Goal: Complete application form

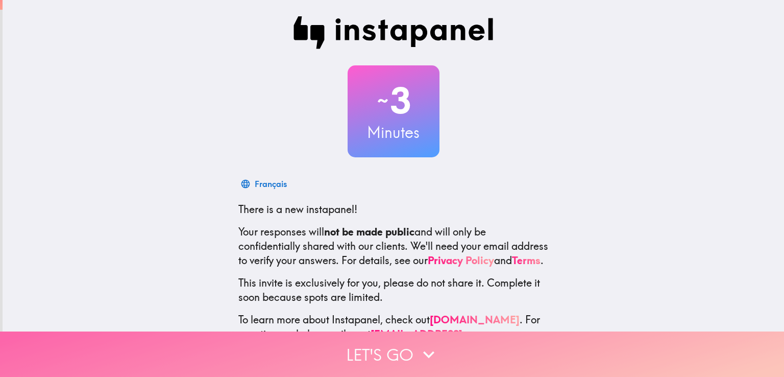
click at [407, 342] on button "Let's go" at bounding box center [392, 353] width 784 height 45
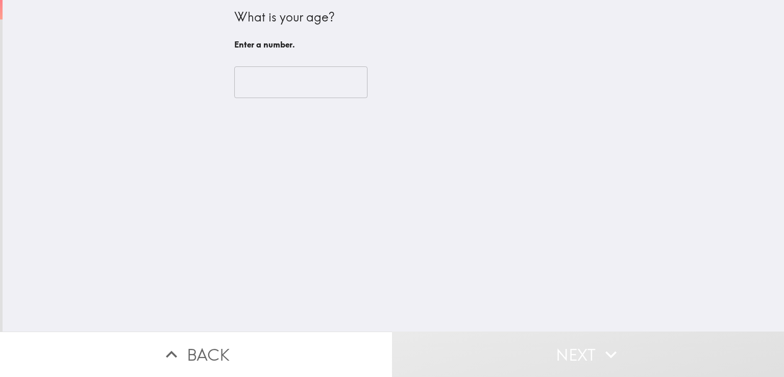
click at [302, 83] on input "number" at bounding box center [300, 82] width 133 height 32
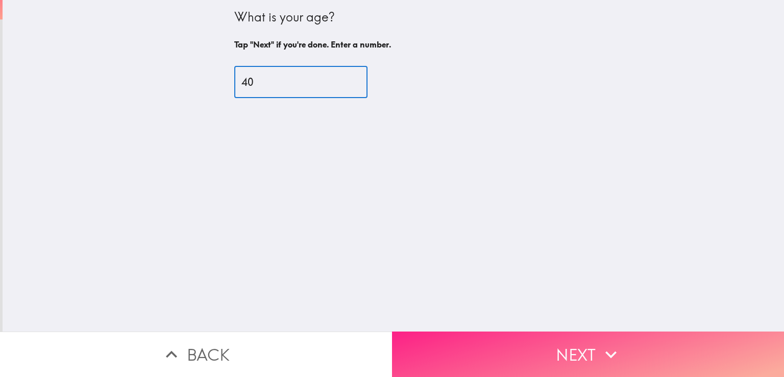
type input "40"
click at [486, 353] on button "Next" at bounding box center [588, 353] width 392 height 45
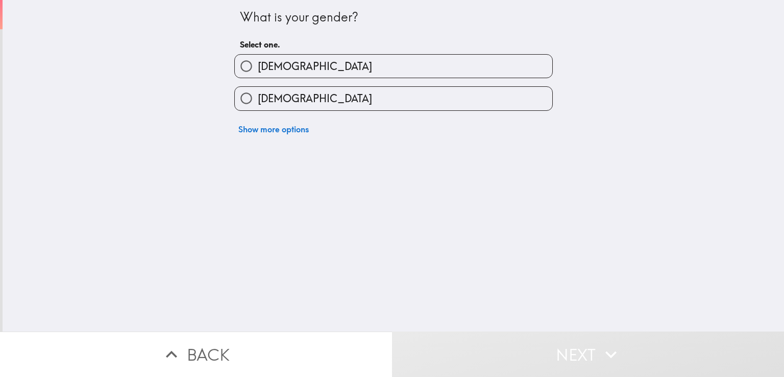
click at [318, 66] on label "Male" at bounding box center [393, 66] width 317 height 23
click at [258, 66] on input "Male" at bounding box center [246, 66] width 23 height 23
radio input "true"
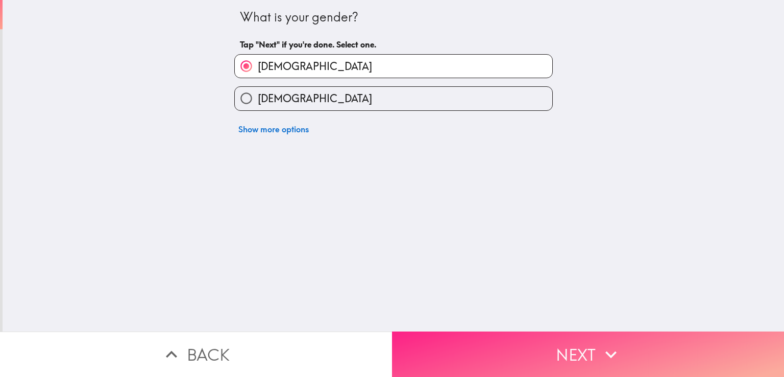
click at [437, 341] on button "Next" at bounding box center [588, 353] width 392 height 45
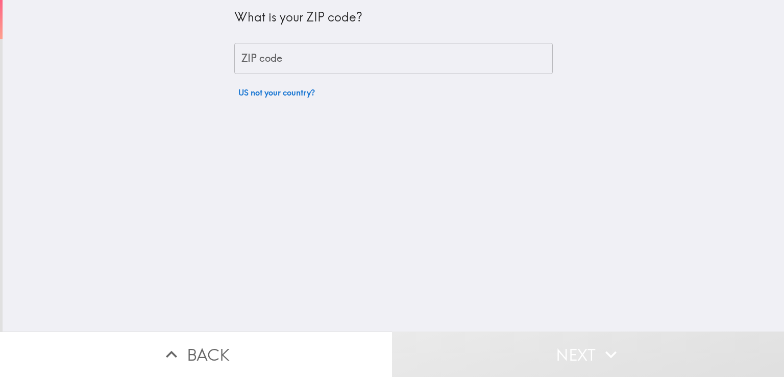
click at [353, 61] on input "ZIP code" at bounding box center [393, 59] width 318 height 32
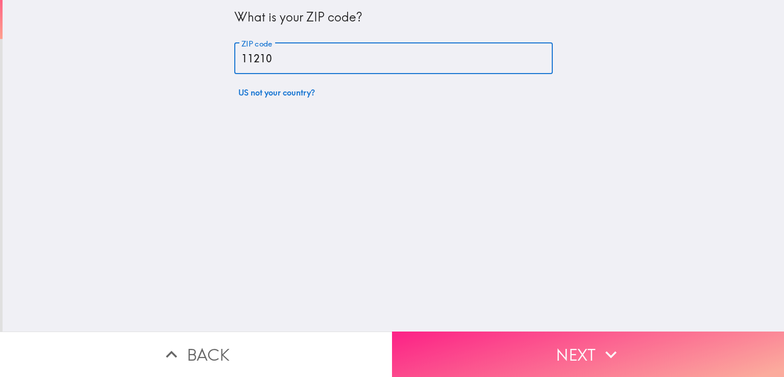
type input "11210"
click at [500, 341] on button "Next" at bounding box center [588, 353] width 392 height 45
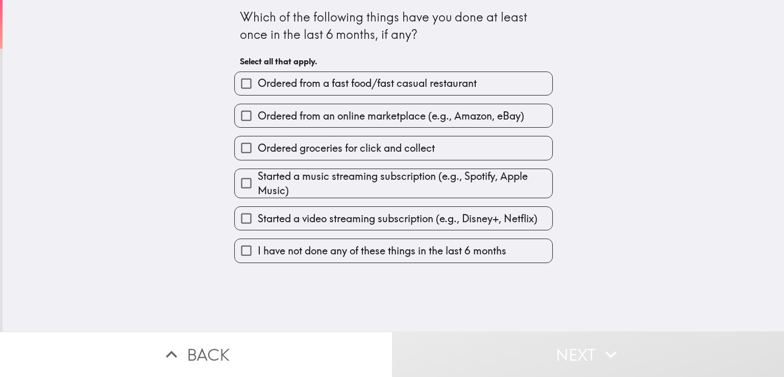
click at [344, 82] on span "Ordered from a fast food/fast casual restaurant" at bounding box center [367, 83] width 219 height 14
click at [258, 82] on input "Ordered from a fast food/fast casual restaurant" at bounding box center [246, 83] width 23 height 23
checkbox input "true"
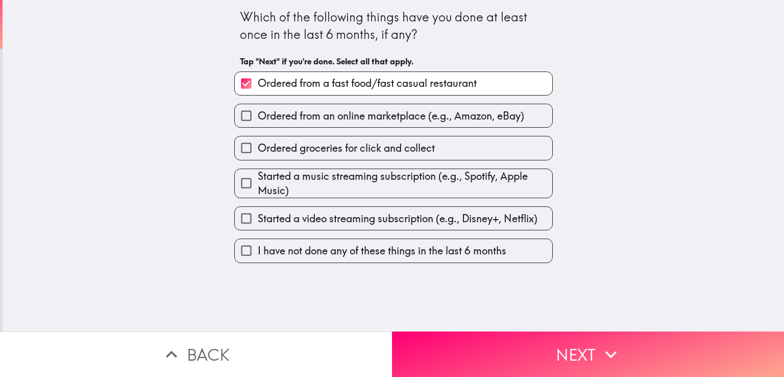
click at [331, 115] on span "Ordered from an online marketplace (e.g., Amazon, eBay)" at bounding box center [391, 116] width 266 height 14
click at [258, 115] on input "Ordered from an online marketplace (e.g., Amazon, eBay)" at bounding box center [246, 115] width 23 height 23
checkbox input "true"
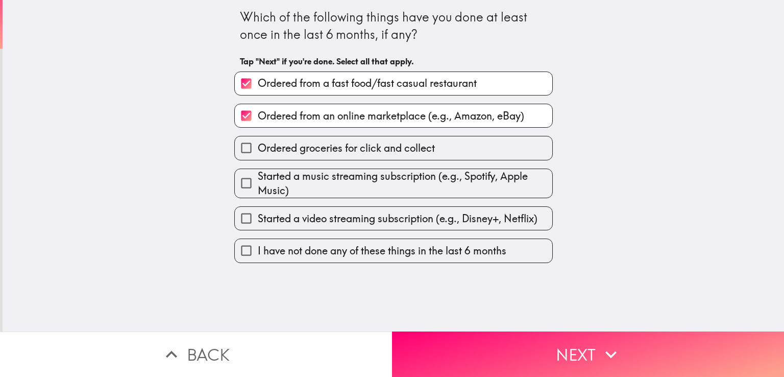
click at [335, 147] on span "Ordered groceries for click and collect" at bounding box center [346, 148] width 177 height 14
click at [258, 147] on input "Ordered groceries for click and collect" at bounding box center [246, 147] width 23 height 23
checkbox input "true"
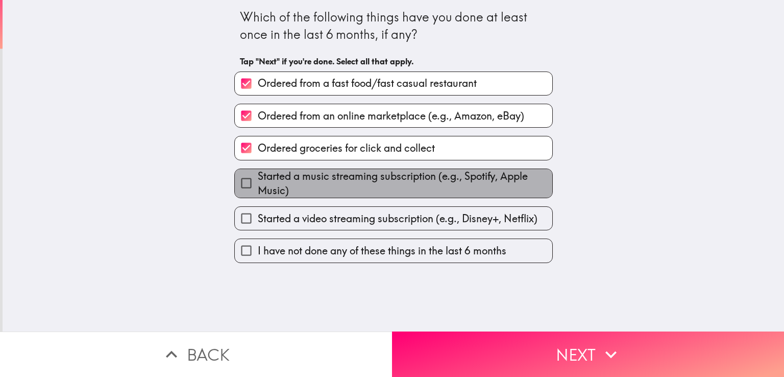
click at [339, 177] on span "Started a music streaming subscription (e.g., Spotify, Apple Music)" at bounding box center [405, 183] width 294 height 29
click at [258, 177] on input "Started a music streaming subscription (e.g., Spotify, Apple Music)" at bounding box center [246, 182] width 23 height 23
checkbox input "true"
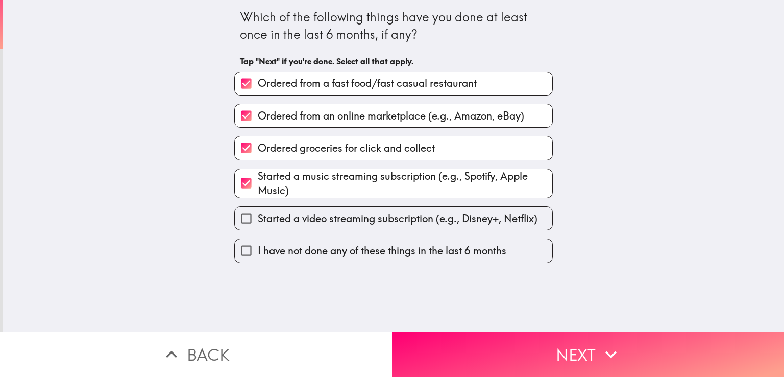
click at [336, 218] on span "Started a video streaming subscription (e.g., Disney+, Netflix)" at bounding box center [398, 218] width 280 height 14
click at [258, 218] on input "Started a video streaming subscription (e.g., Disney+, Netflix)" at bounding box center [246, 218] width 23 height 23
checkbox input "true"
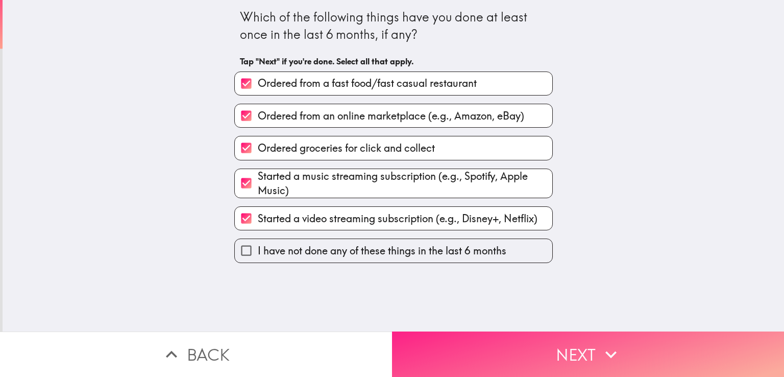
click at [498, 344] on button "Next" at bounding box center [588, 353] width 392 height 45
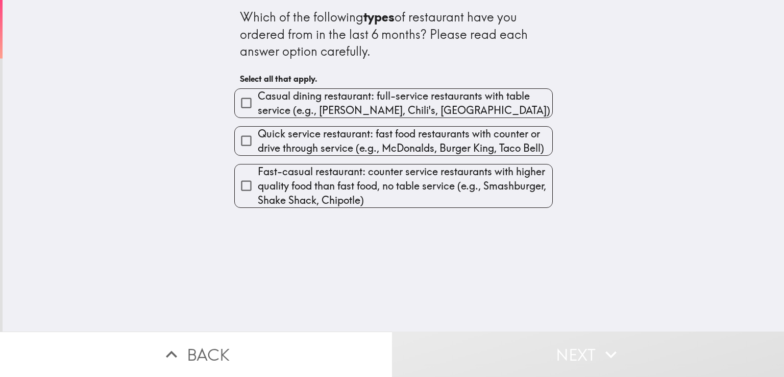
click at [345, 101] on span "Casual dining restaurant: full-service restaurants with table service (e.g., Ap…" at bounding box center [405, 103] width 294 height 29
click at [258, 101] on input "Casual dining restaurant: full-service restaurants with table service (e.g., Ap…" at bounding box center [246, 102] width 23 height 23
checkbox input "true"
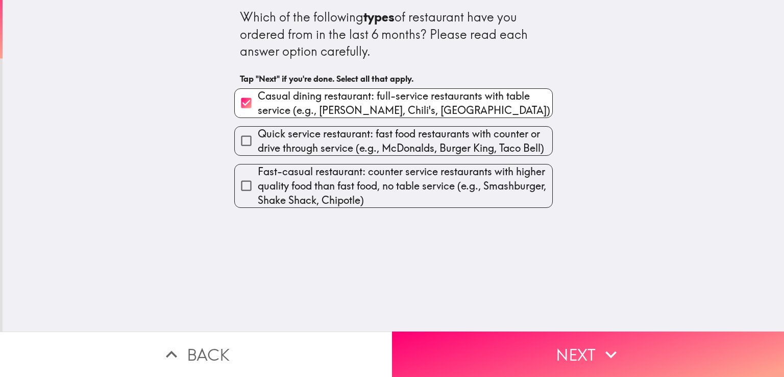
click at [322, 140] on span "Quick service restaurant: fast food restaurants with counter or drive through s…" at bounding box center [405, 141] width 294 height 29
click at [258, 140] on input "Quick service restaurant: fast food restaurants with counter or drive through s…" at bounding box center [246, 140] width 23 height 23
checkbox input "true"
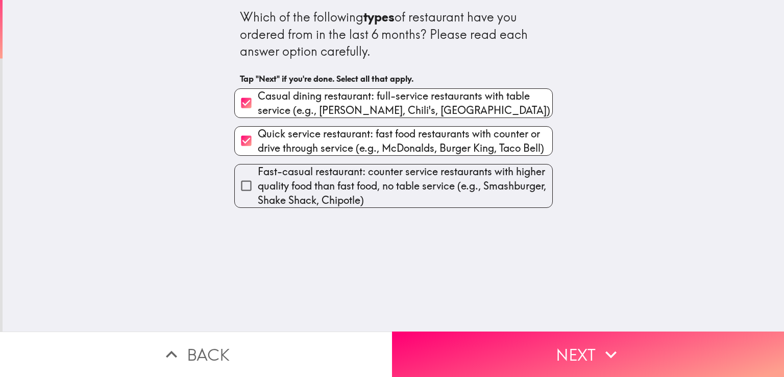
click at [322, 190] on span "Fast-casual restaurant: counter service restaurants with higher quality food th…" at bounding box center [405, 185] width 294 height 43
click at [258, 190] on input "Fast-casual restaurant: counter service restaurants with higher quality food th…" at bounding box center [246, 185] width 23 height 23
checkbox input "true"
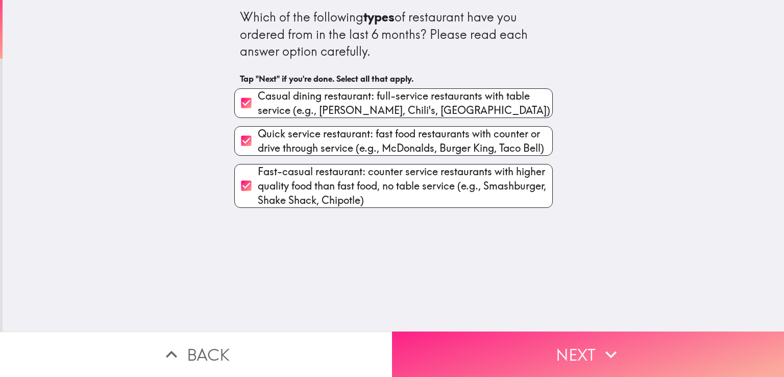
click at [469, 331] on button "Next" at bounding box center [588, 353] width 392 height 45
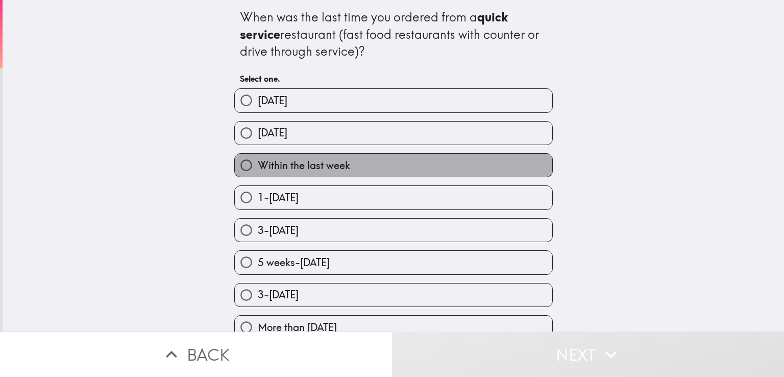
click at [322, 162] on span "Within the last week" at bounding box center [304, 165] width 92 height 14
click at [258, 162] on input "Within the last week" at bounding box center [246, 165] width 23 height 23
radio input "true"
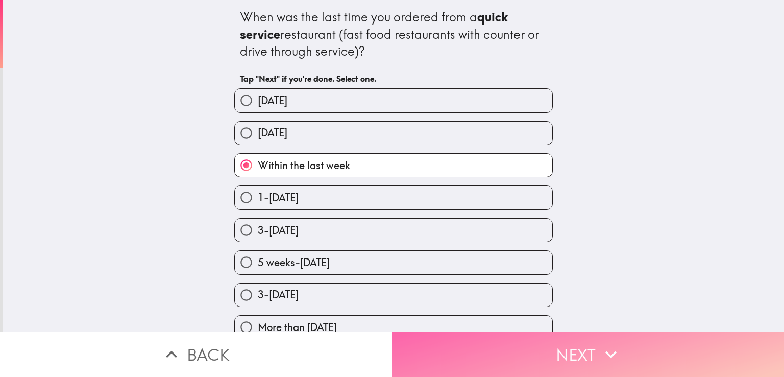
click at [464, 360] on button "Next" at bounding box center [588, 353] width 392 height 45
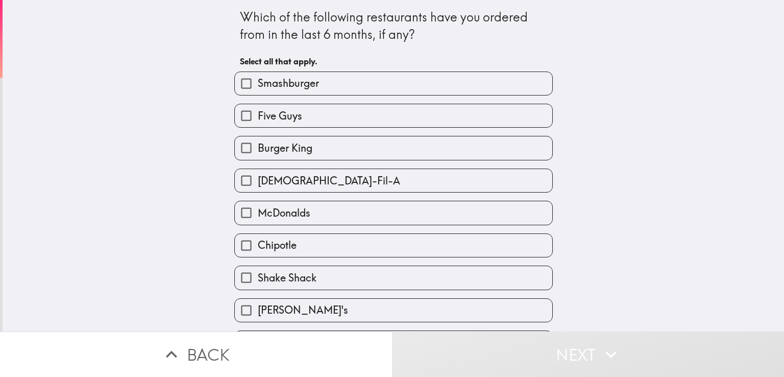
click at [333, 146] on label "Burger King" at bounding box center [393, 147] width 317 height 23
click at [258, 146] on input "Burger King" at bounding box center [246, 147] width 23 height 23
checkbox input "true"
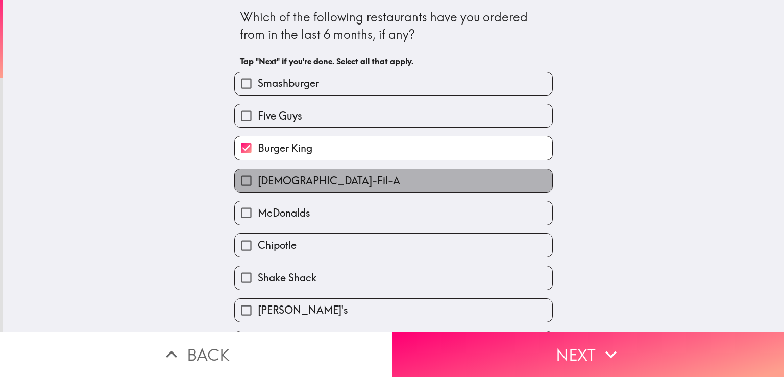
click at [309, 182] on label "Chick-Fil-A" at bounding box center [393, 180] width 317 height 23
click at [258, 182] on input "Chick-Fil-A" at bounding box center [246, 180] width 23 height 23
checkbox input "true"
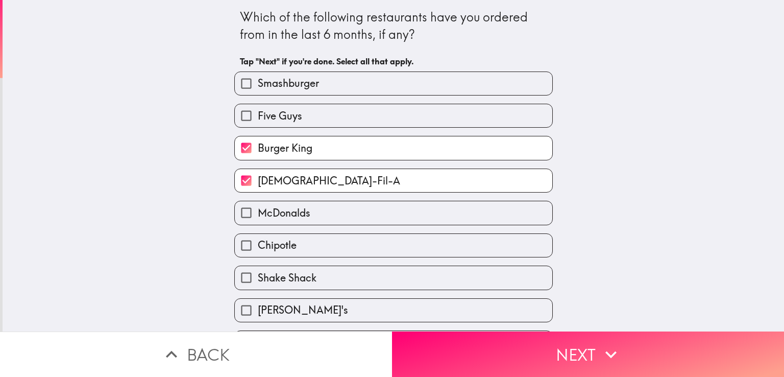
click at [301, 217] on span "McDonalds" at bounding box center [284, 213] width 53 height 14
click at [258, 217] on input "McDonalds" at bounding box center [246, 212] width 23 height 23
checkbox input "true"
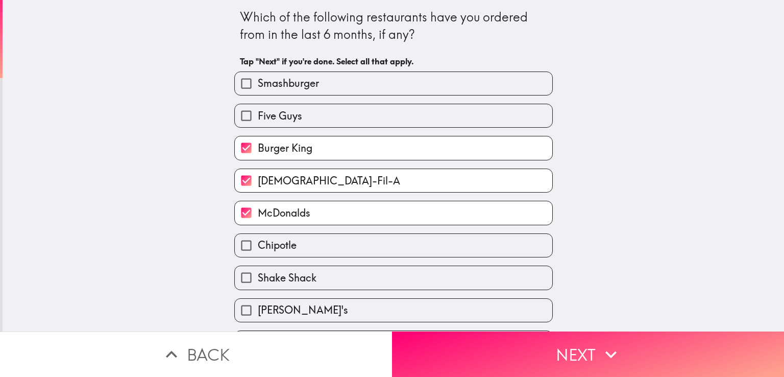
scroll to position [29, 0]
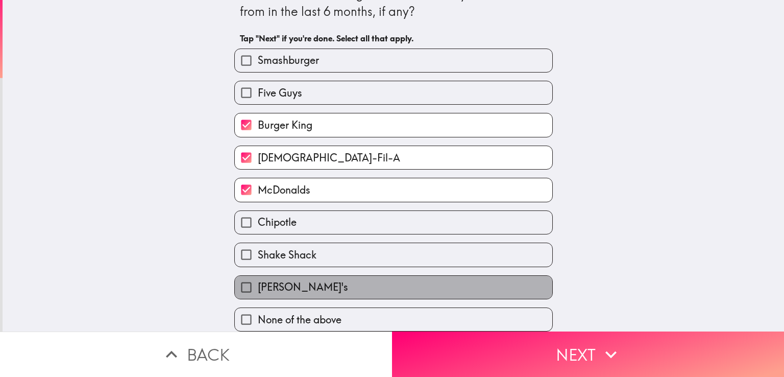
click at [300, 279] on label "Wendy's" at bounding box center [393, 287] width 317 height 23
click at [258, 279] on input "Wendy's" at bounding box center [246, 287] width 23 height 23
checkbox input "true"
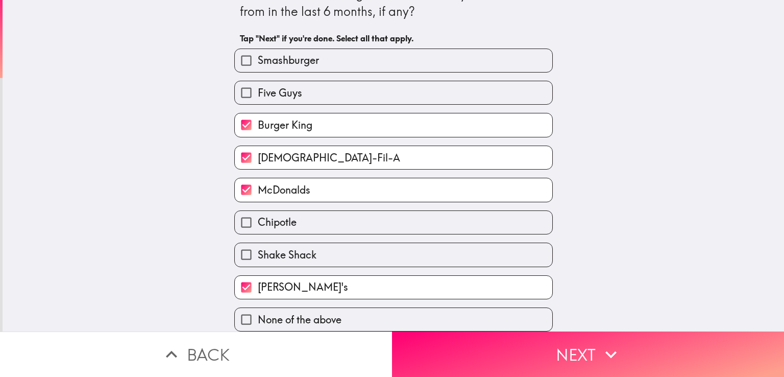
click at [298, 213] on label "Chipotle" at bounding box center [393, 222] width 317 height 23
click at [258, 213] on input "Chipotle" at bounding box center [246, 222] width 23 height 23
checkbox input "true"
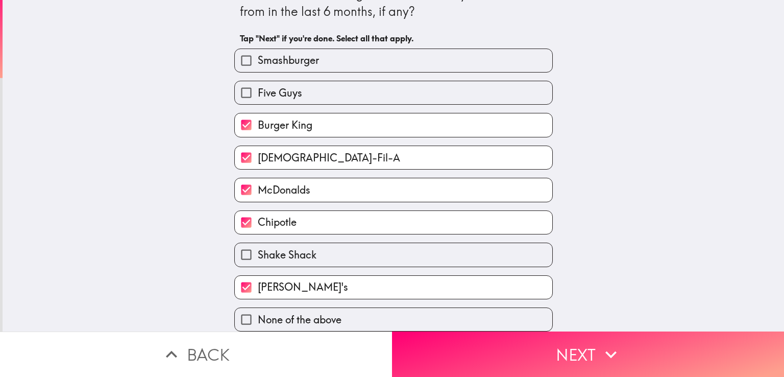
click at [311, 52] on label "Smashburger" at bounding box center [393, 60] width 317 height 23
click at [258, 52] on input "Smashburger" at bounding box center [246, 60] width 23 height 23
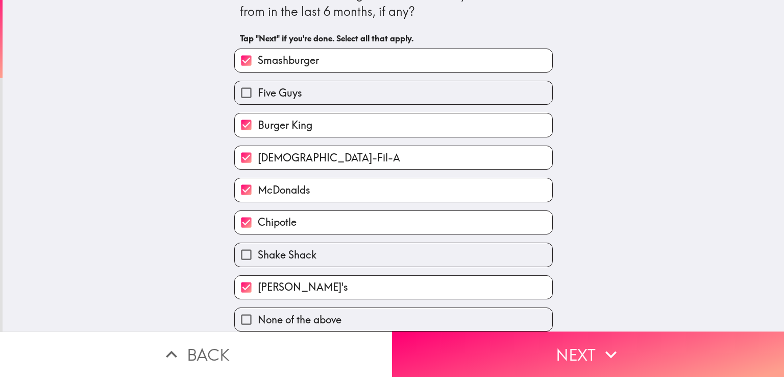
click at [329, 52] on label "Smashburger" at bounding box center [393, 60] width 317 height 23
click at [258, 52] on input "Smashburger" at bounding box center [246, 60] width 23 height 23
checkbox input "false"
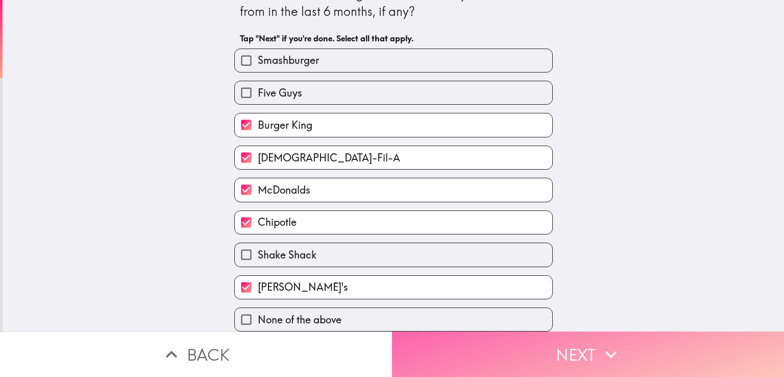
click at [442, 354] on button "Next" at bounding box center [588, 353] width 392 height 45
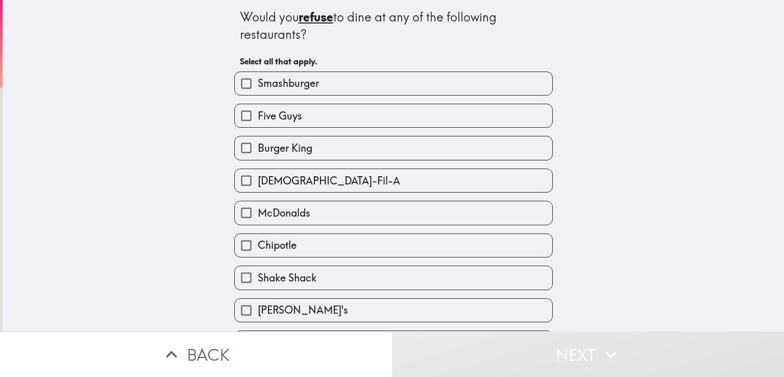
scroll to position [29, 0]
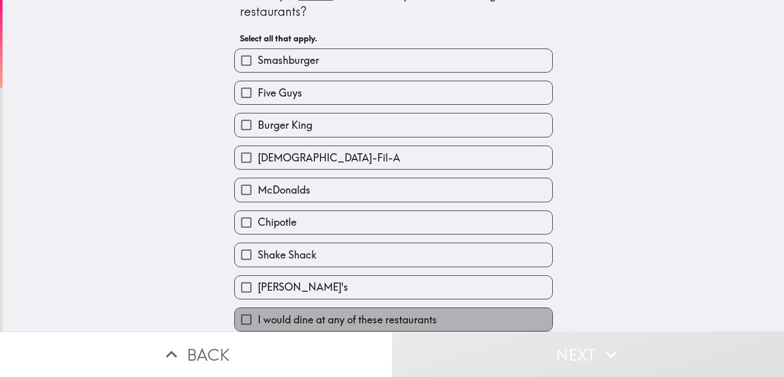
click at [291, 312] on span "I would dine at any of these restaurants" at bounding box center [347, 319] width 179 height 14
click at [258, 310] on input "I would dine at any of these restaurants" at bounding box center [246, 319] width 23 height 23
checkbox input "true"
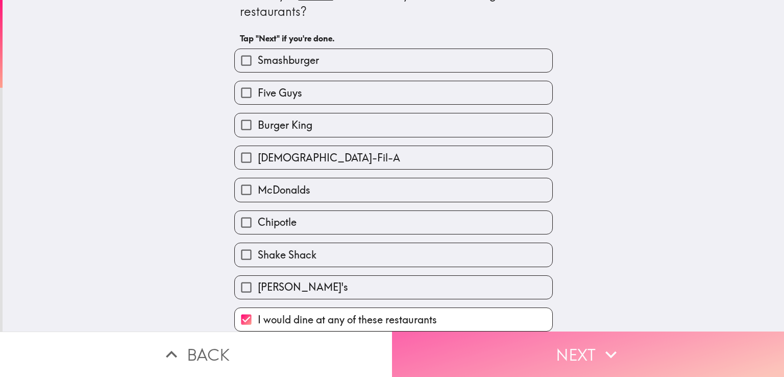
click at [460, 341] on button "Next" at bounding box center [588, 353] width 392 height 45
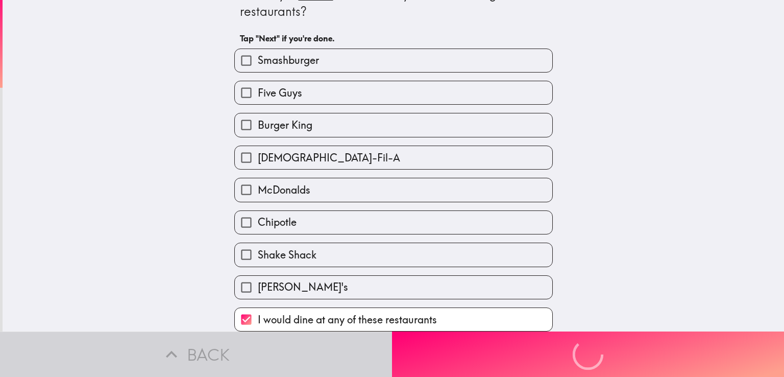
scroll to position [0, 0]
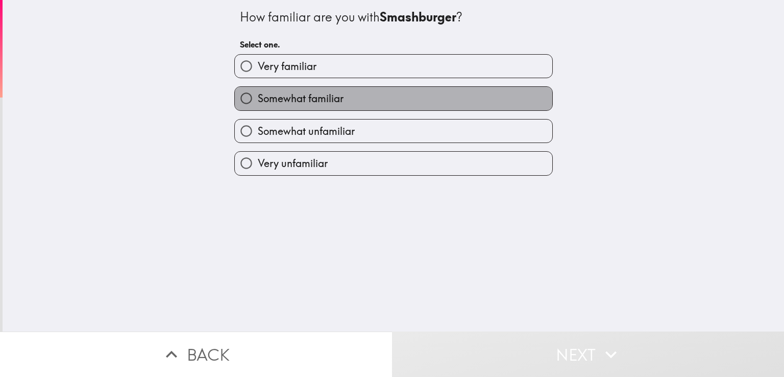
click at [314, 90] on label "Somewhat familiar" at bounding box center [393, 98] width 317 height 23
click at [258, 90] on input "Somewhat familiar" at bounding box center [246, 98] width 23 height 23
radio input "true"
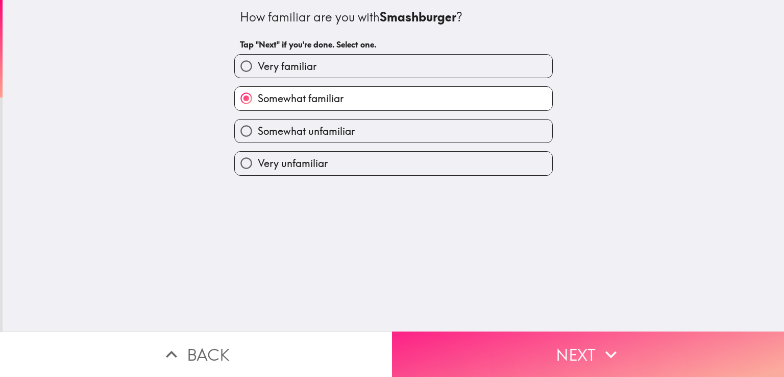
click at [490, 340] on button "Next" at bounding box center [588, 353] width 392 height 45
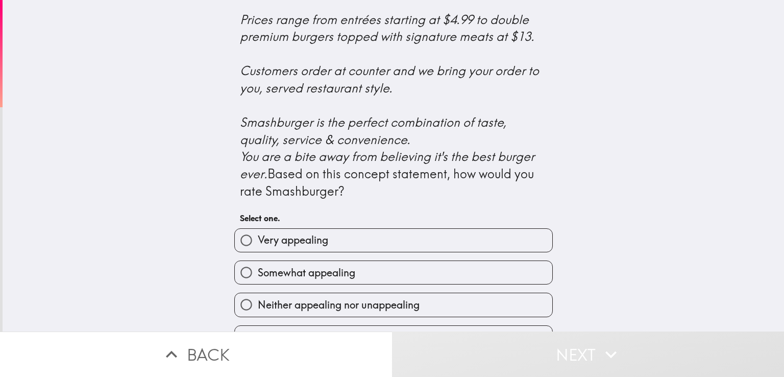
scroll to position [432, 0]
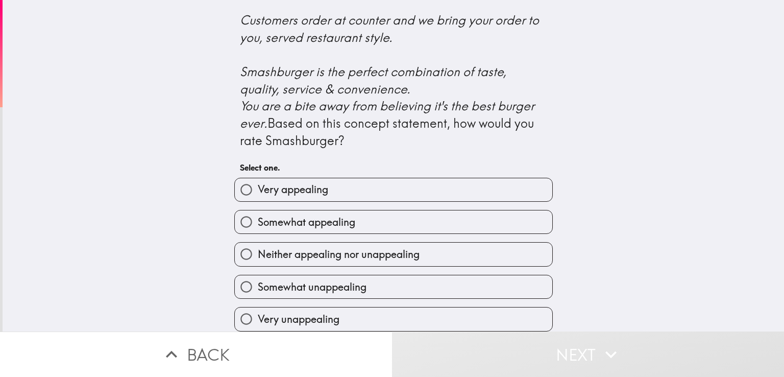
click at [345, 184] on label "Very appealing" at bounding box center [393, 189] width 317 height 23
click at [258, 184] on input "Very appealing" at bounding box center [246, 189] width 23 height 23
radio input "true"
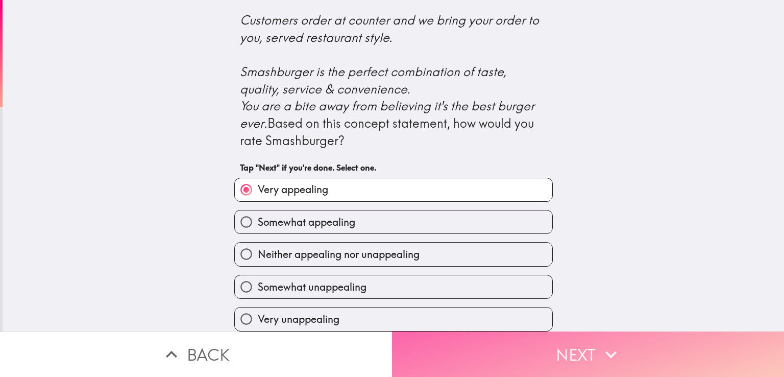
click at [480, 360] on button "Next" at bounding box center [588, 353] width 392 height 45
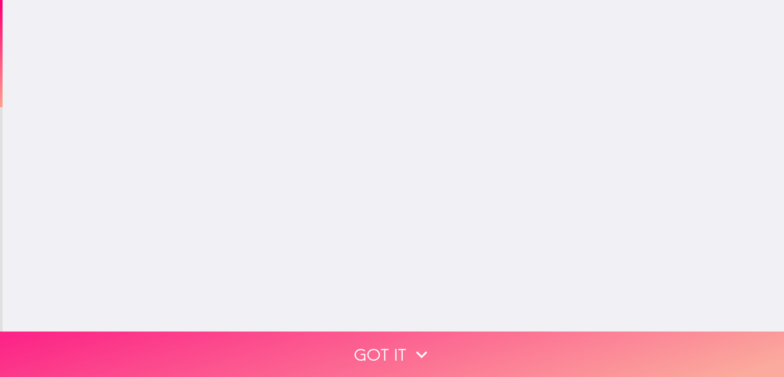
scroll to position [0, 0]
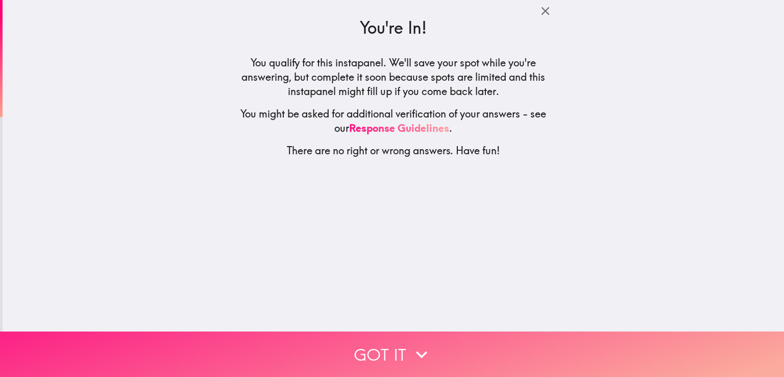
click at [416, 351] on icon "button" at bounding box center [421, 354] width 11 height 7
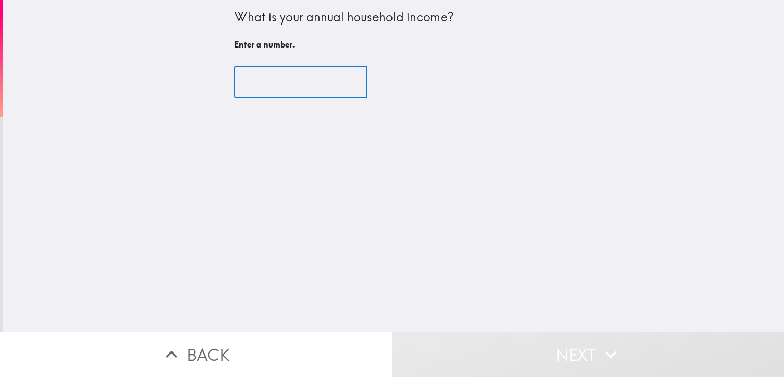
click at [293, 90] on input "number" at bounding box center [300, 82] width 133 height 32
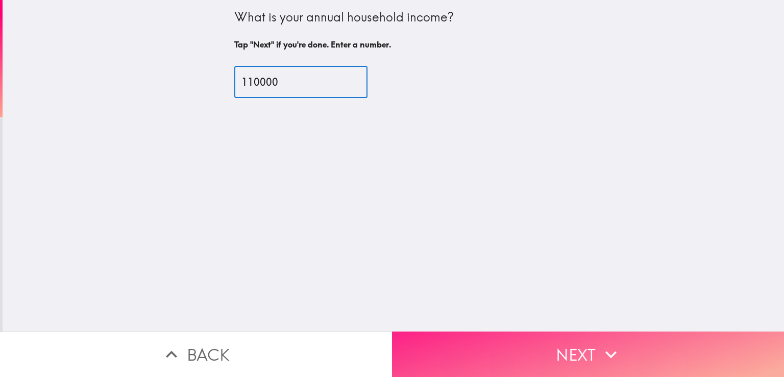
type input "110000"
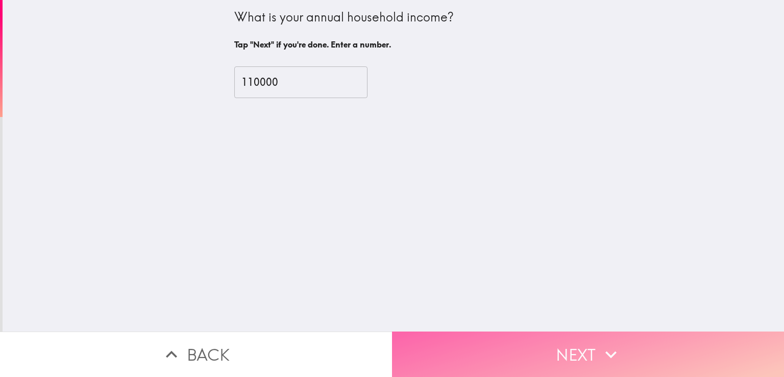
click at [476, 347] on button "Next" at bounding box center [588, 353] width 392 height 45
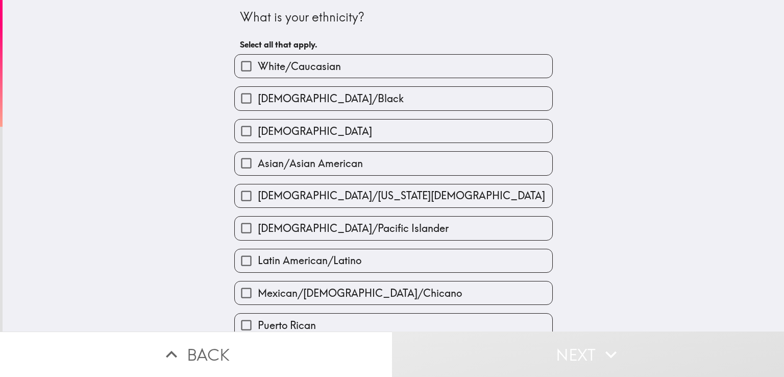
click at [355, 66] on label "White/Caucasian" at bounding box center [393, 66] width 317 height 23
click at [258, 66] on input "White/Caucasian" at bounding box center [246, 66] width 23 height 23
checkbox input "true"
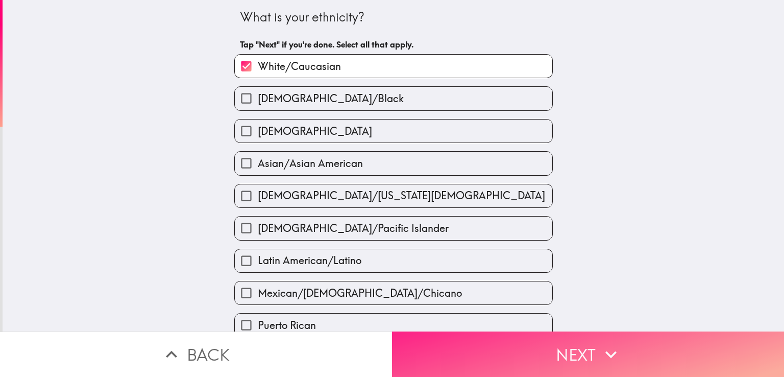
click at [473, 342] on button "Next" at bounding box center [588, 353] width 392 height 45
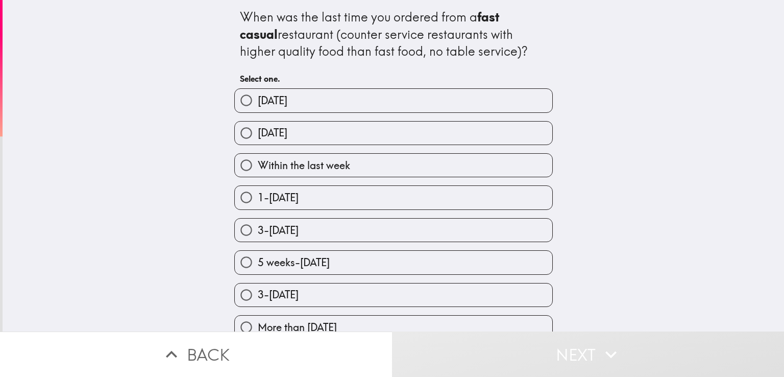
click at [301, 164] on span "Within the last week" at bounding box center [304, 165] width 92 height 14
click at [258, 164] on input "Within the last week" at bounding box center [246, 165] width 23 height 23
radio input "true"
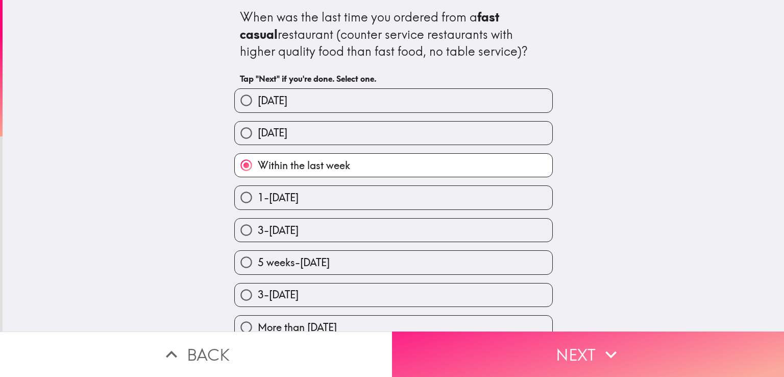
click at [488, 347] on button "Next" at bounding box center [588, 353] width 392 height 45
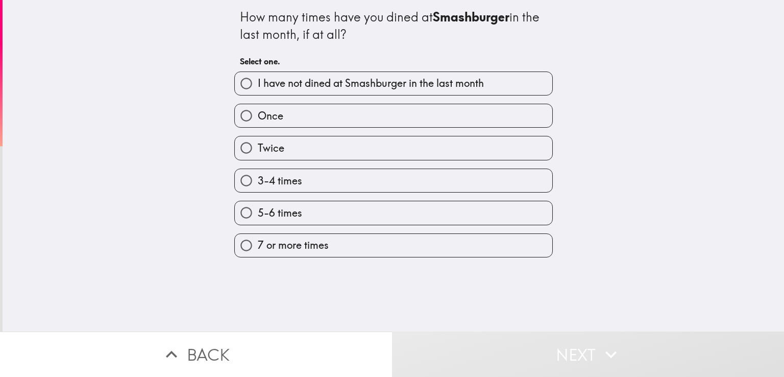
click at [363, 84] on span "I have not dined at Smashburger in the last month" at bounding box center [371, 83] width 226 height 14
click at [258, 84] on input "I have not dined at Smashburger in the last month" at bounding box center [246, 83] width 23 height 23
radio input "true"
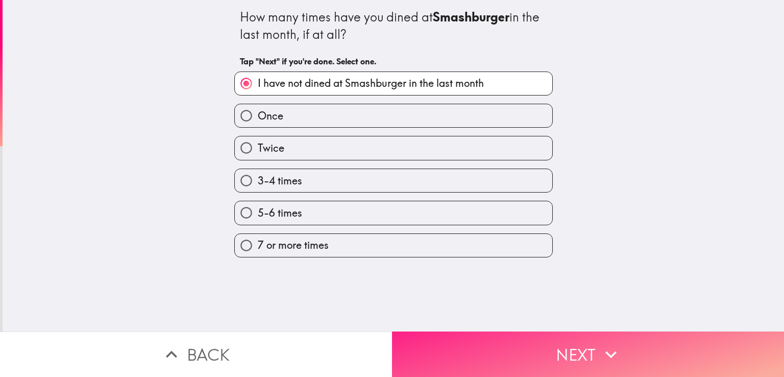
click at [498, 334] on button "Next" at bounding box center [588, 353] width 392 height 45
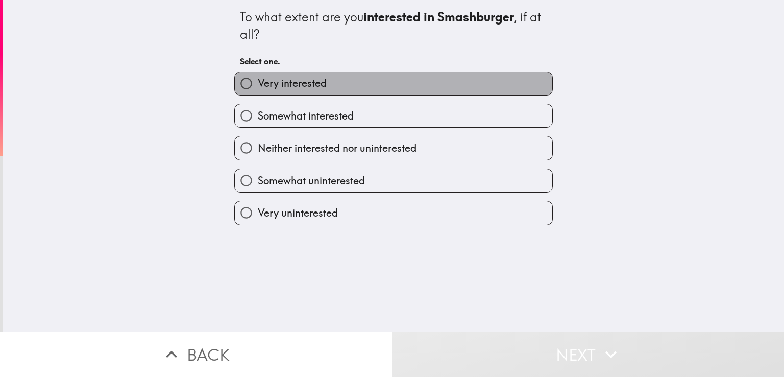
click at [381, 89] on label "Very interested" at bounding box center [393, 83] width 317 height 23
click at [258, 89] on input "Very interested" at bounding box center [246, 83] width 23 height 23
radio input "true"
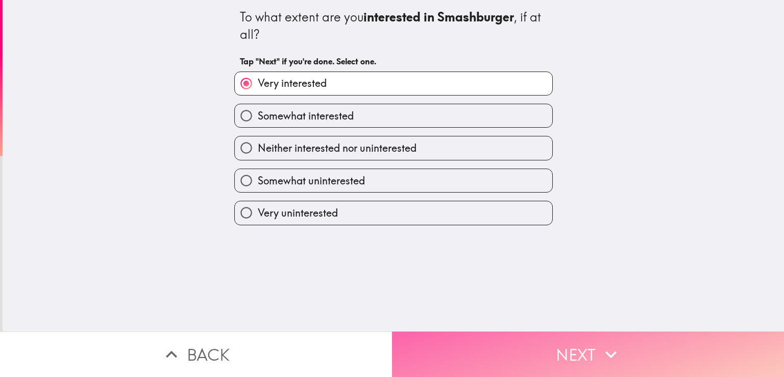
click at [484, 364] on button "Next" at bounding box center [588, 353] width 392 height 45
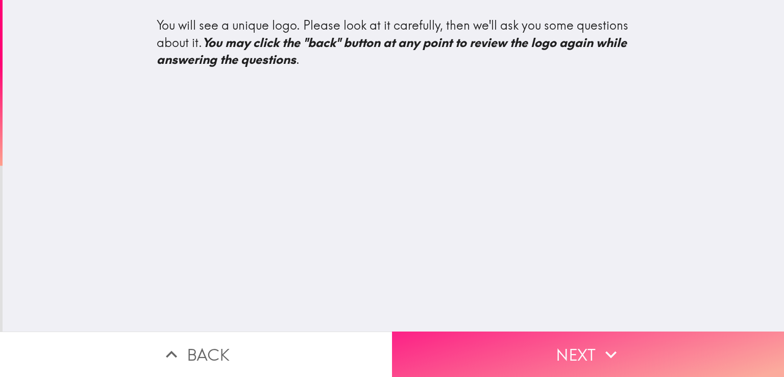
click at [519, 337] on button "Next" at bounding box center [588, 353] width 392 height 45
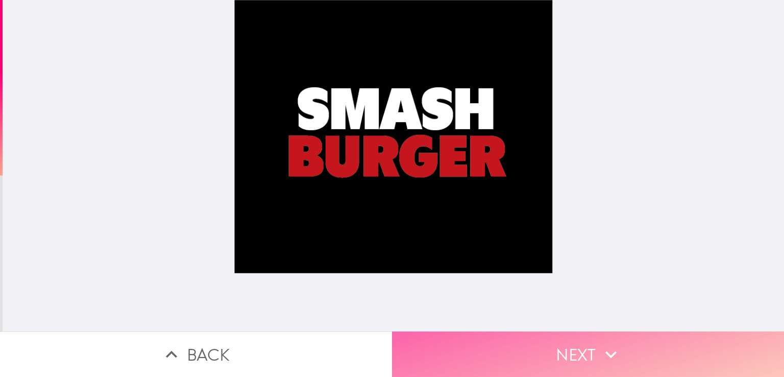
click at [521, 346] on button "Next" at bounding box center [588, 353] width 392 height 45
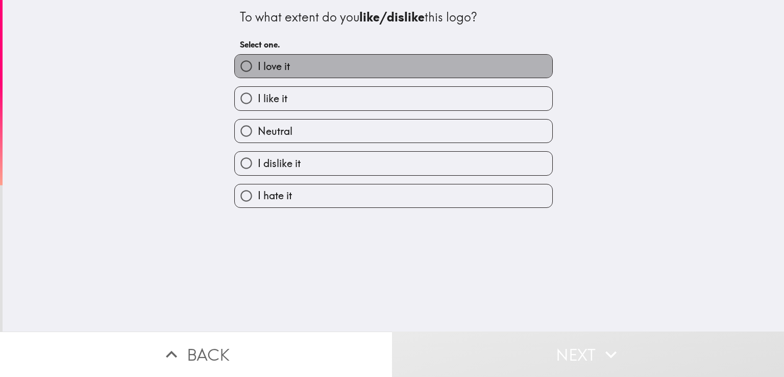
click at [339, 70] on label "I love it" at bounding box center [393, 66] width 317 height 23
click at [258, 70] on input "I love it" at bounding box center [246, 66] width 23 height 23
radio input "true"
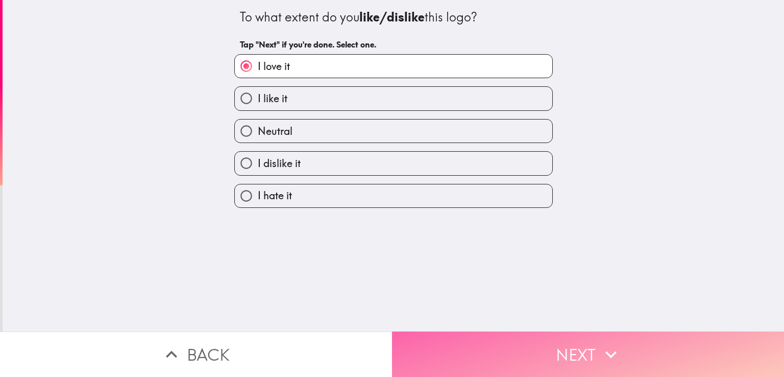
click at [459, 345] on button "Next" at bounding box center [588, 353] width 392 height 45
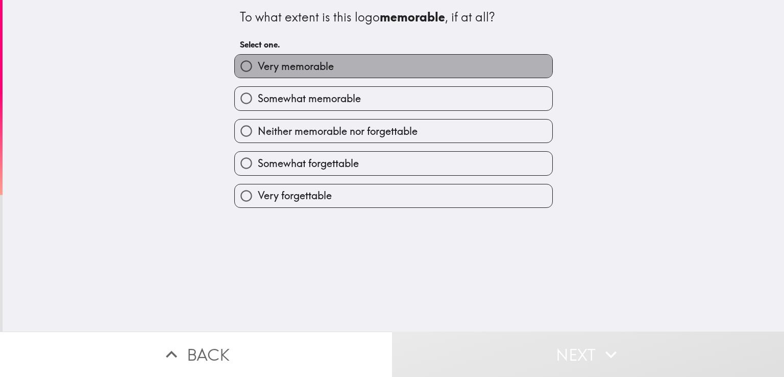
click at [320, 69] on span "Very memorable" at bounding box center [296, 66] width 76 height 14
click at [258, 69] on input "Very memorable" at bounding box center [246, 66] width 23 height 23
radio input "true"
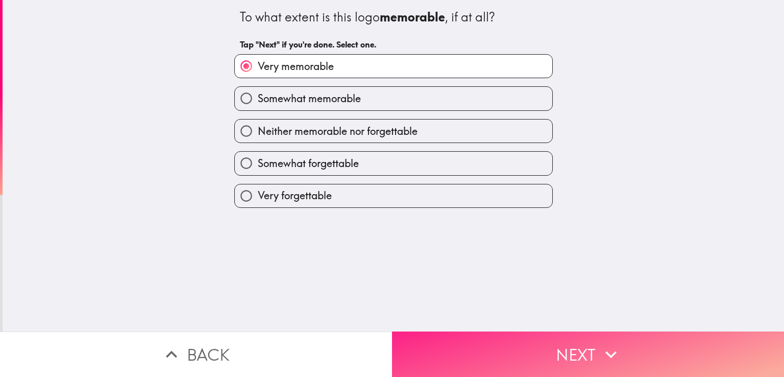
click at [499, 340] on button "Next" at bounding box center [588, 353] width 392 height 45
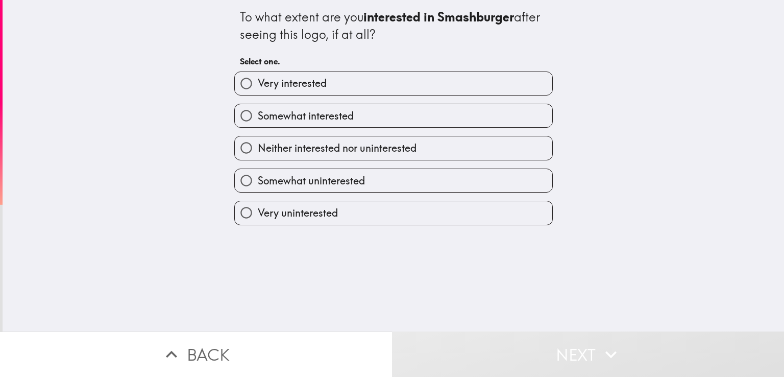
click at [388, 86] on label "Very interested" at bounding box center [393, 83] width 317 height 23
click at [258, 86] on input "Very interested" at bounding box center [246, 83] width 23 height 23
radio input "true"
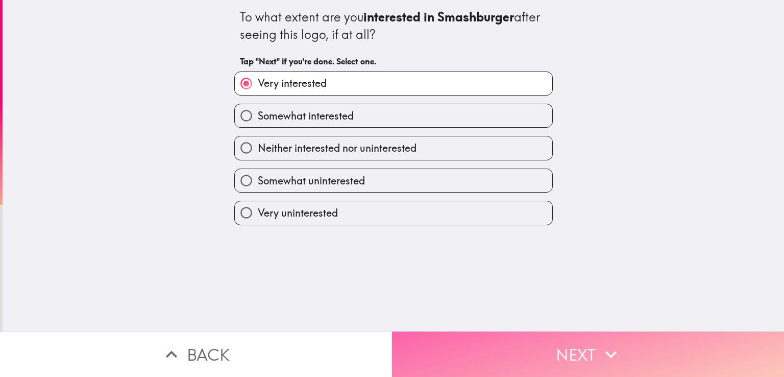
click at [455, 343] on button "Next" at bounding box center [588, 353] width 392 height 45
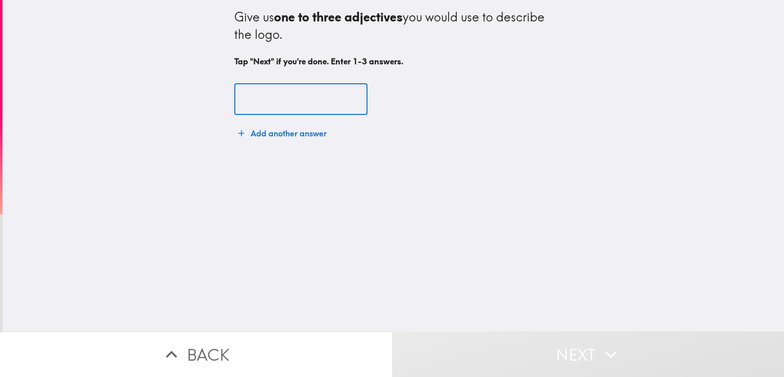
click at [302, 100] on input "text" at bounding box center [300, 100] width 133 height 32
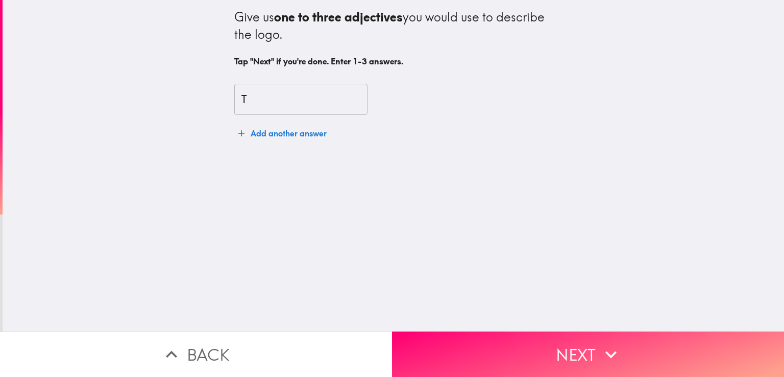
drag, startPoint x: 459, startPoint y: 274, endPoint x: 459, endPoint y: 280, distance: 6.1
click at [459, 280] on div "Give us one to three adjectives you would use to describe the logo. Tap "Next" …" at bounding box center [393, 165] width 781 height 331
click at [459, 281] on div "Give us one to three adjectives you would use to describe the logo. Tap "Next" …" at bounding box center [393, 165] width 781 height 331
click at [276, 115] on div "T ​ Add another answer" at bounding box center [393, 113] width 318 height 85
click at [282, 107] on input "T" at bounding box center [300, 100] width 133 height 32
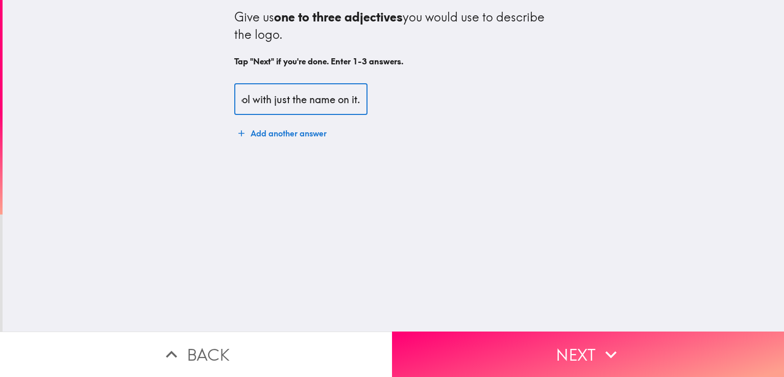
scroll to position [0, 102]
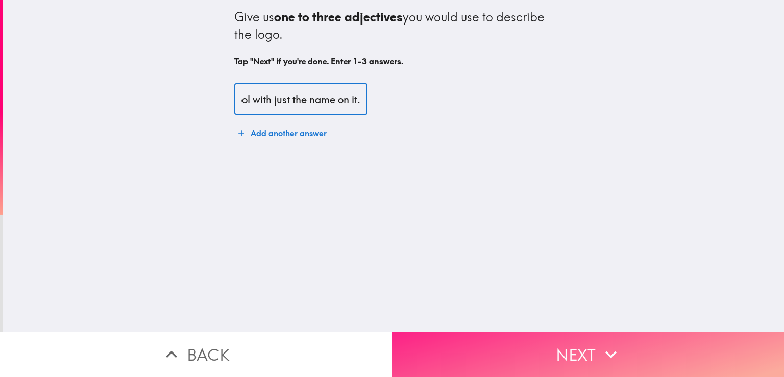
type input "The logo is simply cool with just the name on it."
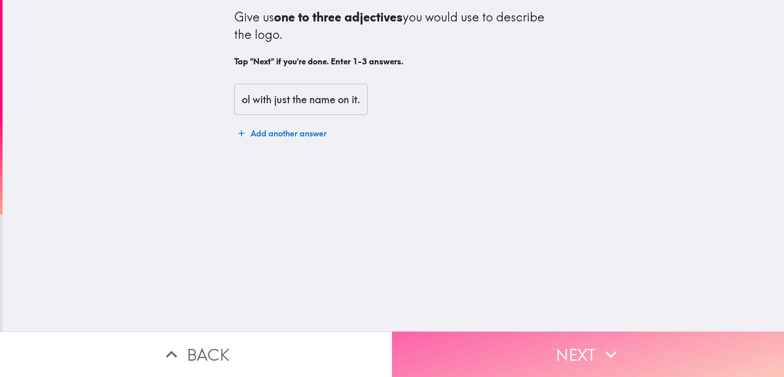
scroll to position [0, 0]
click at [573, 351] on button "Next" at bounding box center [588, 353] width 392 height 45
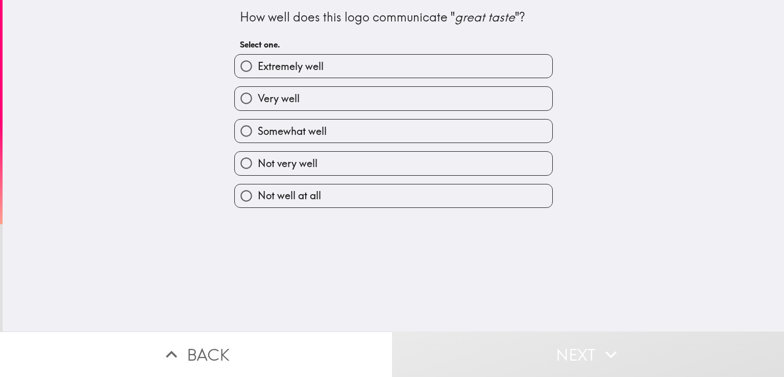
click at [394, 69] on label "Extremely well" at bounding box center [393, 66] width 317 height 23
click at [258, 69] on input "Extremely well" at bounding box center [246, 66] width 23 height 23
radio input "true"
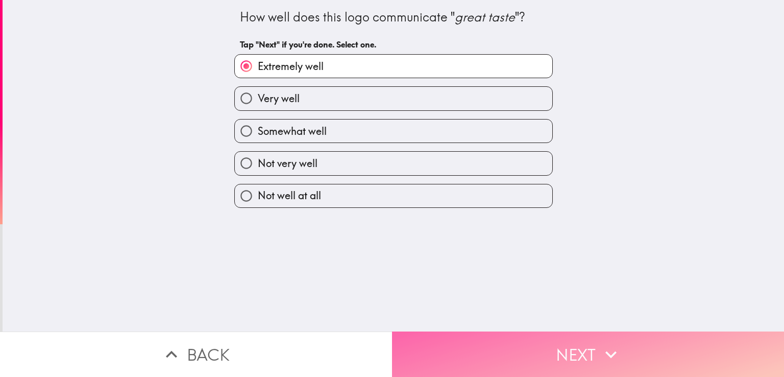
click at [507, 341] on button "Next" at bounding box center [588, 353] width 392 height 45
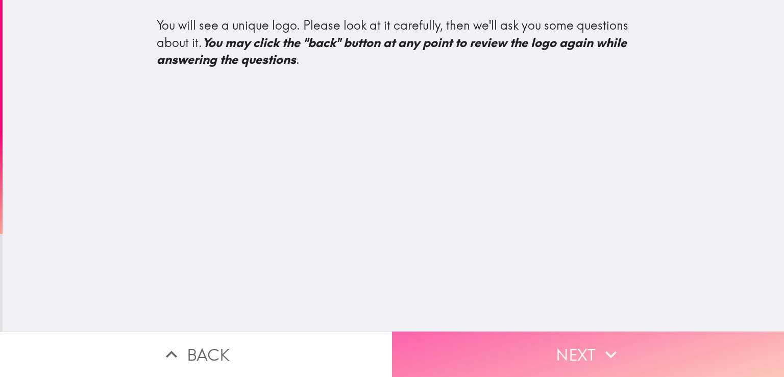
click at [529, 341] on button "Next" at bounding box center [588, 353] width 392 height 45
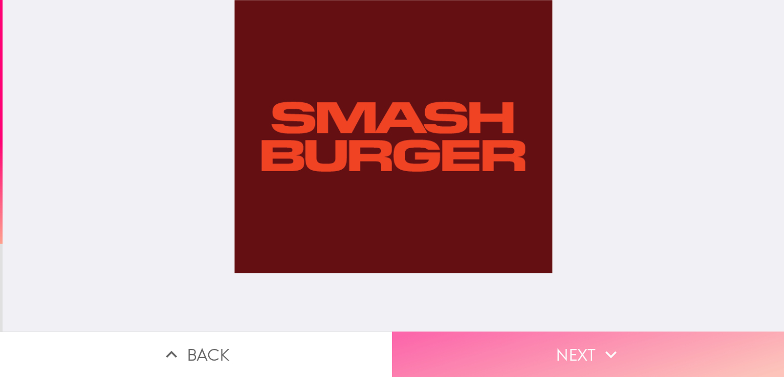
click at [508, 343] on button "Next" at bounding box center [588, 353] width 392 height 45
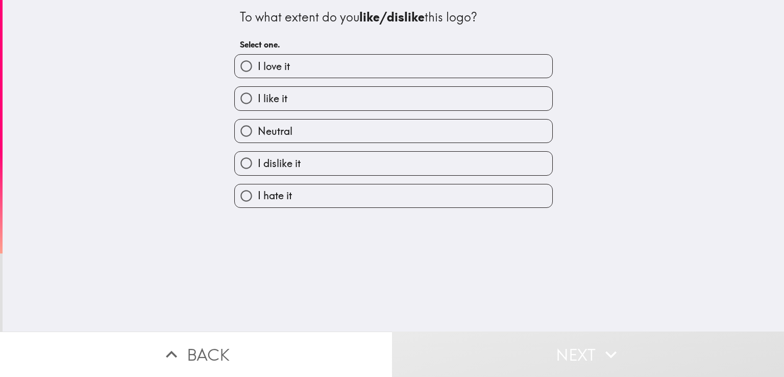
click at [322, 56] on label "I love it" at bounding box center [393, 66] width 317 height 23
click at [258, 56] on input "I love it" at bounding box center [246, 66] width 23 height 23
radio input "true"
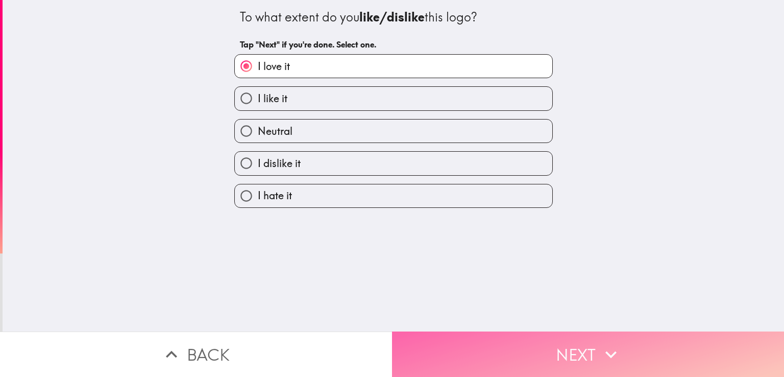
click at [494, 356] on button "Next" at bounding box center [588, 353] width 392 height 45
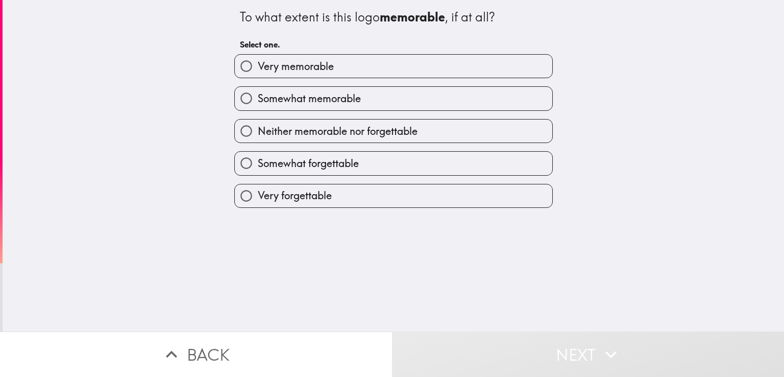
click at [364, 55] on label "Very memorable" at bounding box center [393, 66] width 317 height 23
click at [258, 55] on input "Very memorable" at bounding box center [246, 66] width 23 height 23
radio input "true"
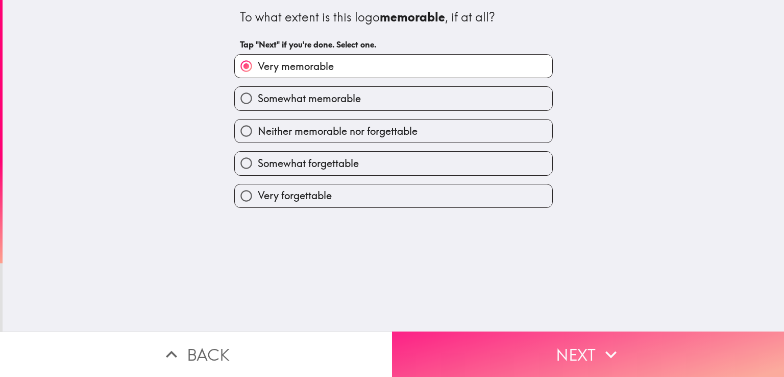
click at [489, 331] on button "Next" at bounding box center [588, 353] width 392 height 45
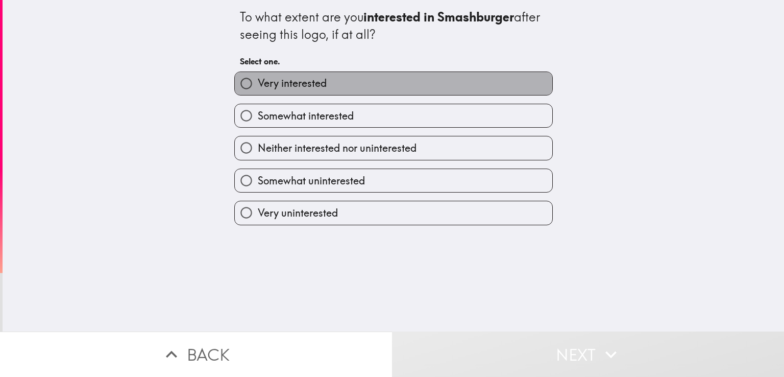
click at [390, 88] on label "Very interested" at bounding box center [393, 83] width 317 height 23
click at [258, 88] on input "Very interested" at bounding box center [246, 83] width 23 height 23
radio input "true"
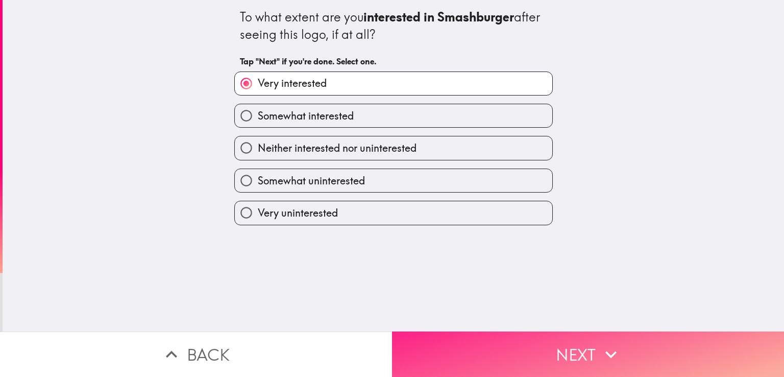
click at [503, 350] on button "Next" at bounding box center [588, 353] width 392 height 45
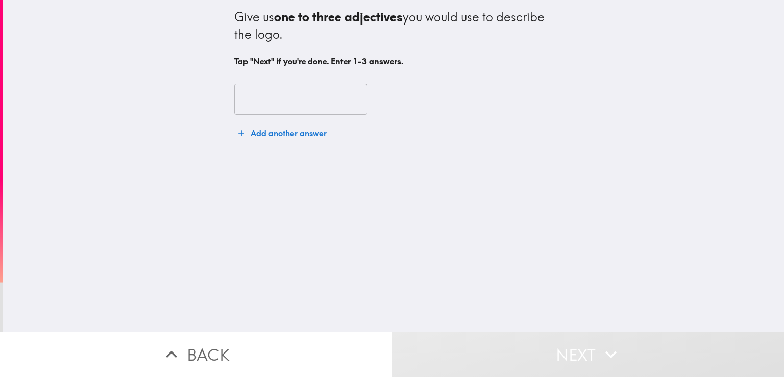
click at [314, 101] on input "text" at bounding box center [300, 100] width 133 height 32
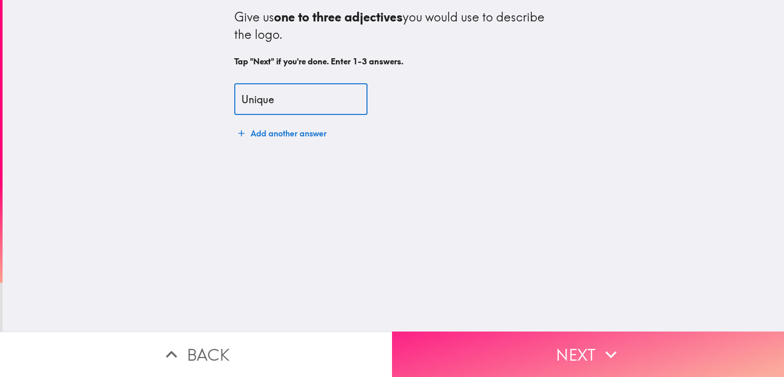
type input "Unique"
click at [514, 332] on button "Next" at bounding box center [588, 353] width 392 height 45
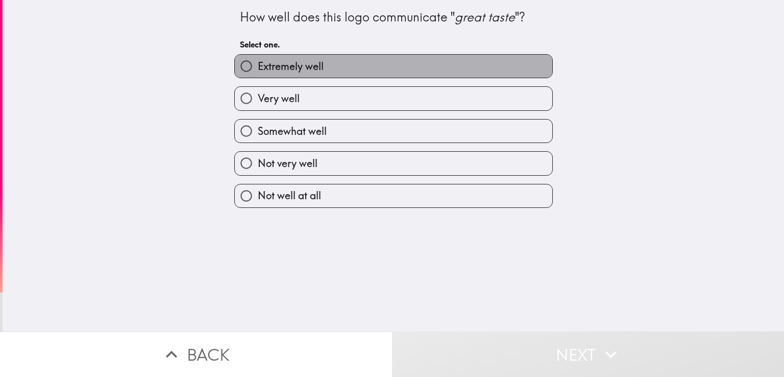
click at [338, 56] on label "Extremely well" at bounding box center [393, 66] width 317 height 23
click at [258, 56] on input "Extremely well" at bounding box center [246, 66] width 23 height 23
radio input "true"
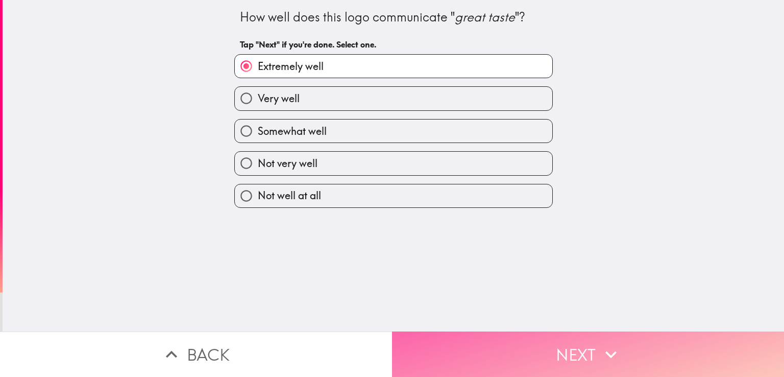
click at [480, 337] on button "Next" at bounding box center [588, 353] width 392 height 45
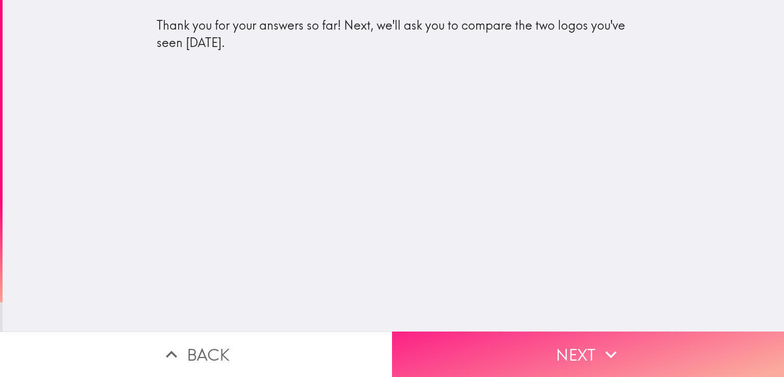
click at [441, 358] on button "Next" at bounding box center [588, 353] width 392 height 45
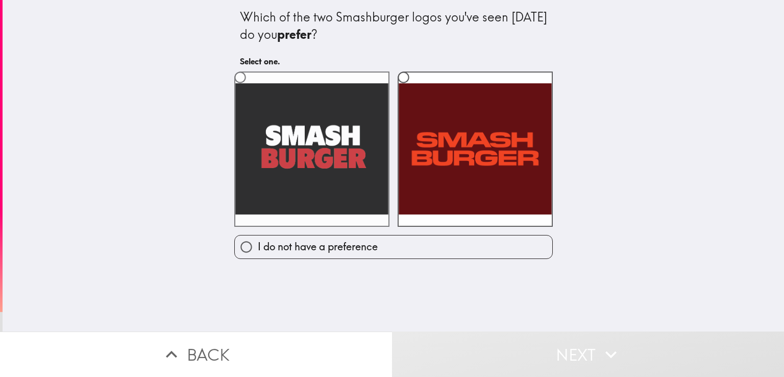
click at [339, 129] on label at bounding box center [311, 148] width 155 height 155
click at [252, 89] on input "radio" at bounding box center [240, 77] width 23 height 23
radio input "true"
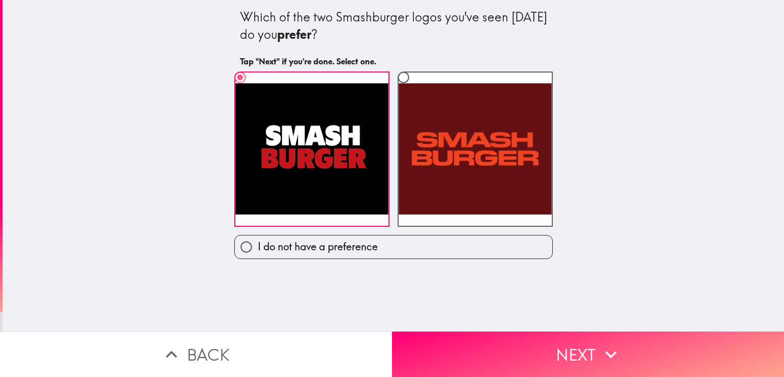
click at [484, 336] on button "Next" at bounding box center [588, 353] width 392 height 45
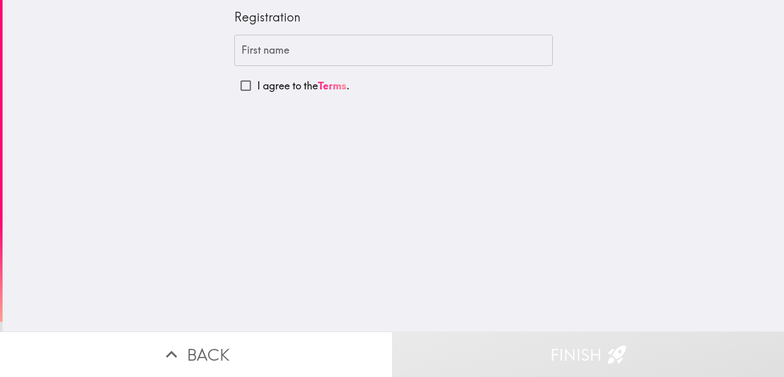
click at [395, 61] on input "First name" at bounding box center [393, 51] width 318 height 32
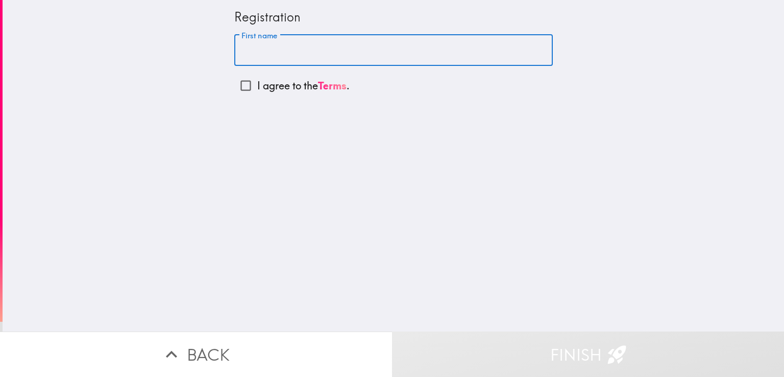
click at [234, 87] on input "I agree to the Terms ." at bounding box center [245, 85] width 23 height 23
checkbox input "true"
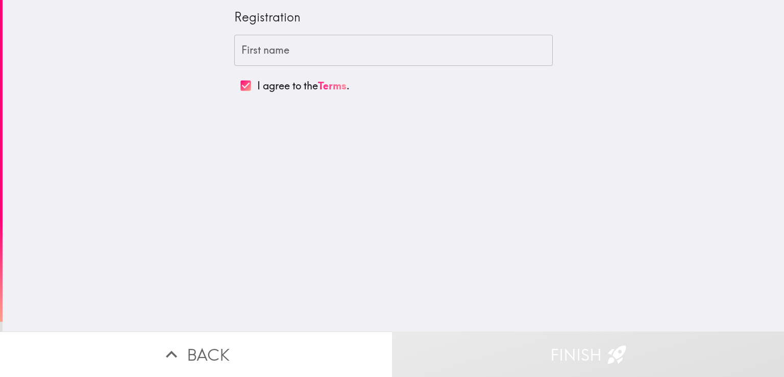
click at [324, 60] on input "First name" at bounding box center [393, 51] width 318 height 32
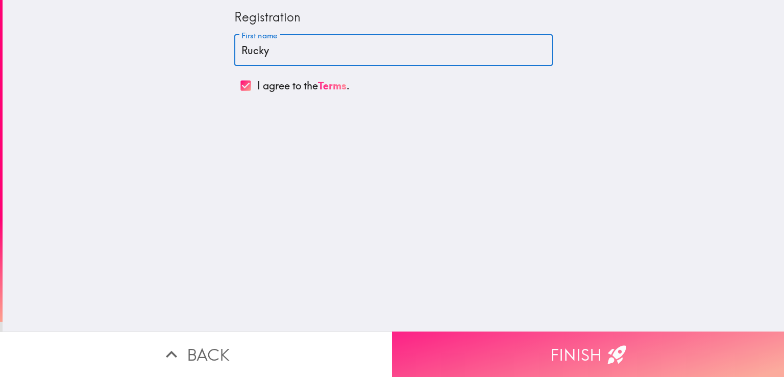
type input "Rucky"
click at [512, 344] on button "Finish" at bounding box center [588, 353] width 392 height 45
